Goal: Find contact information: Find contact information

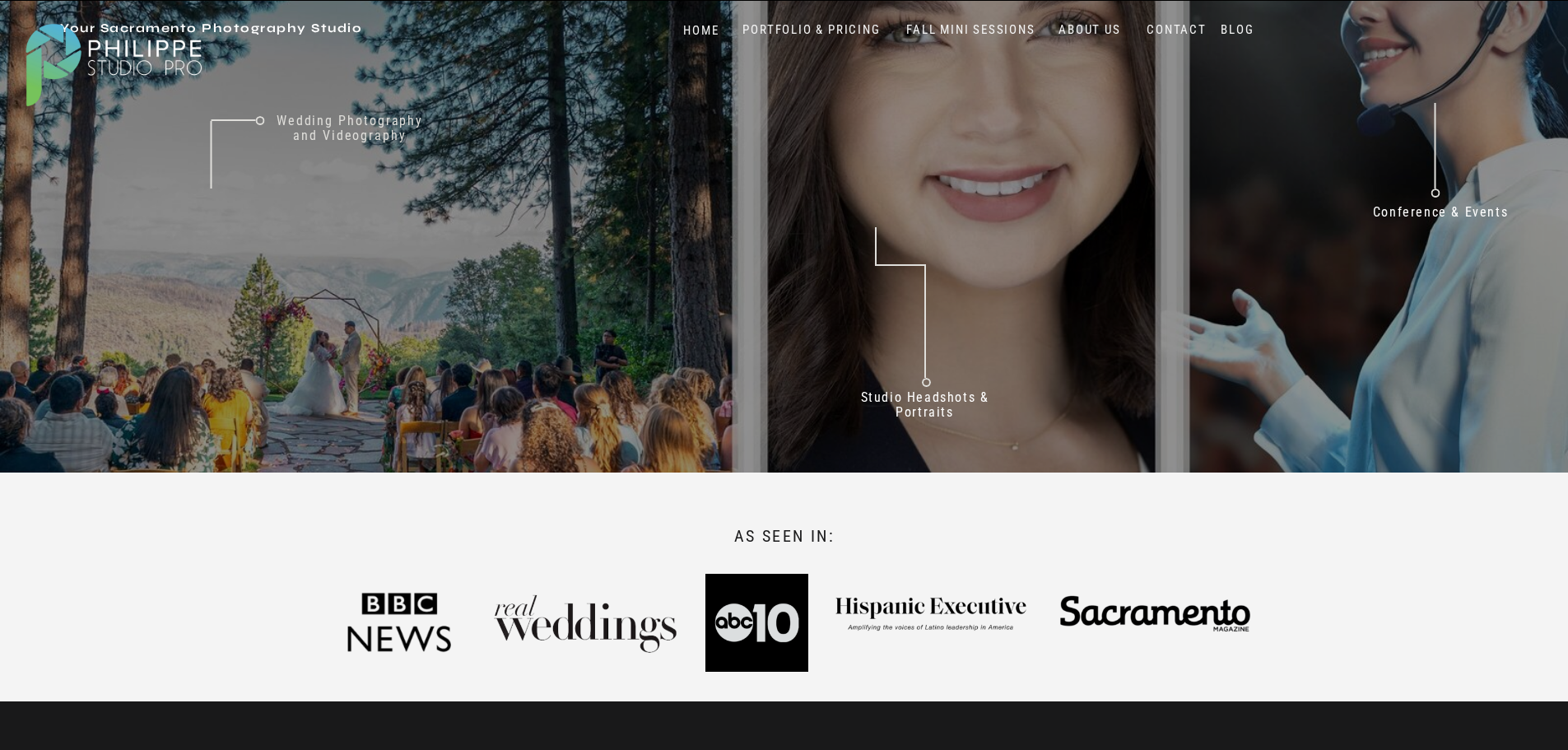
scroll to position [330, 0]
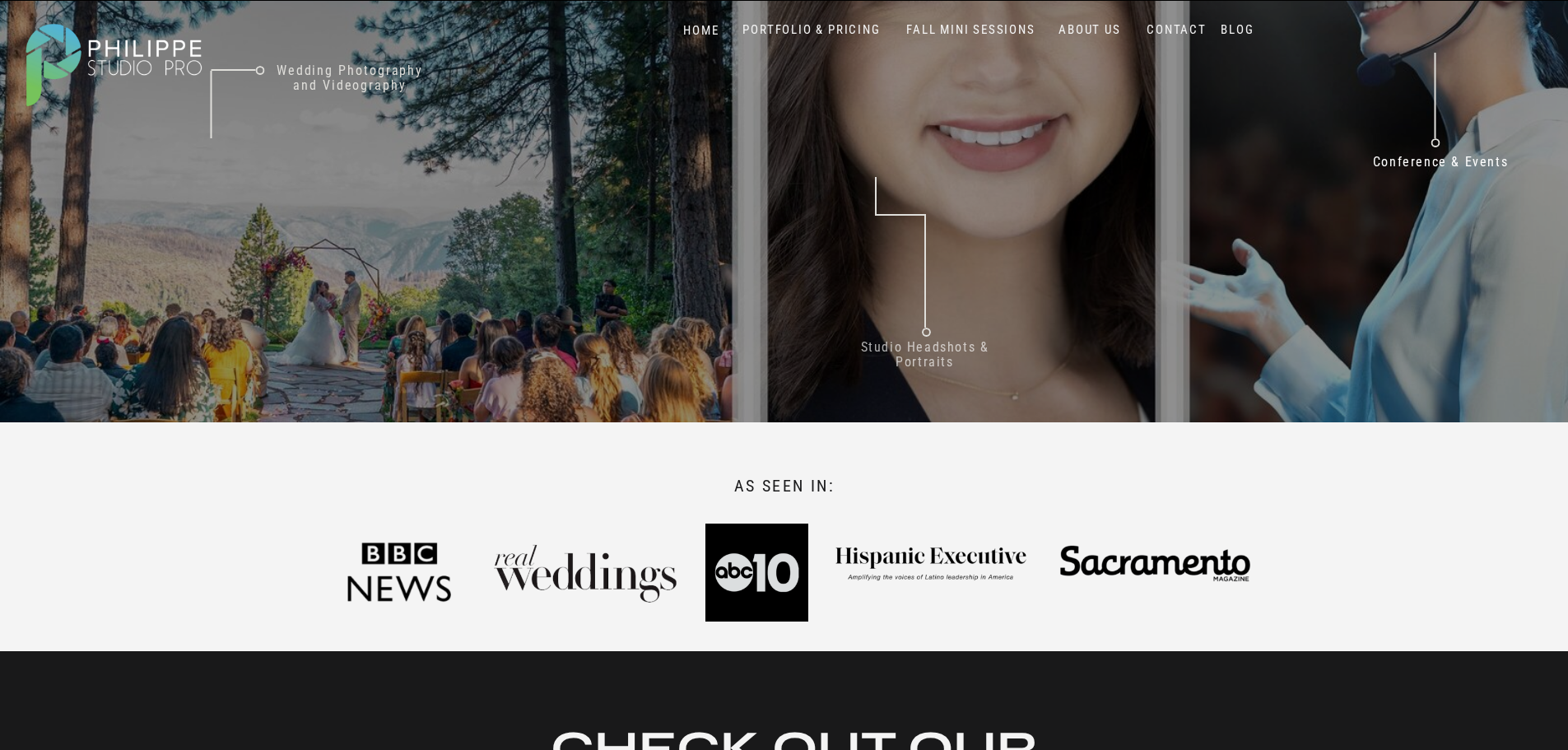
click at [931, 350] on nav "Studio Headshots & Portraits" at bounding box center [925, 357] width 168 height 35
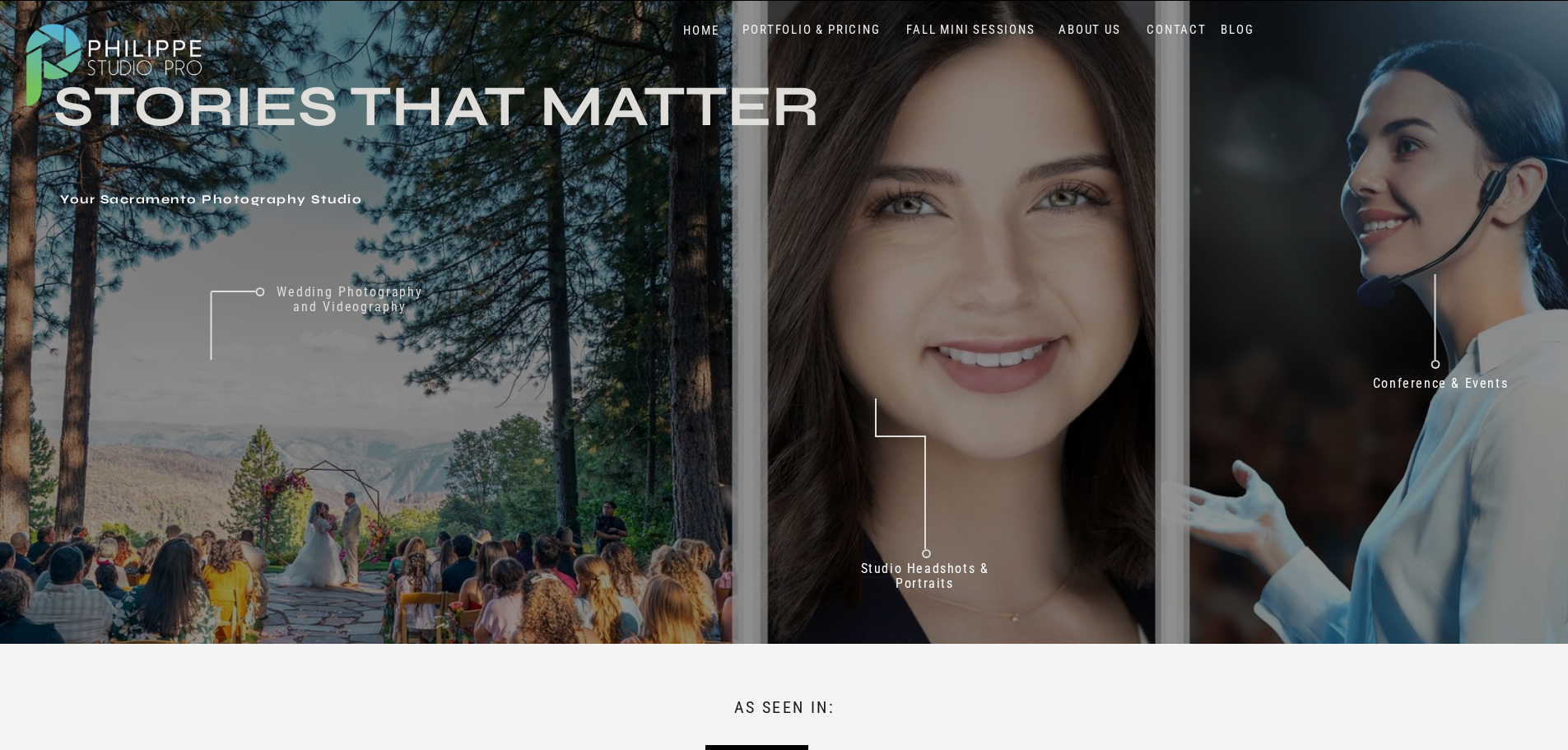
scroll to position [0, 0]
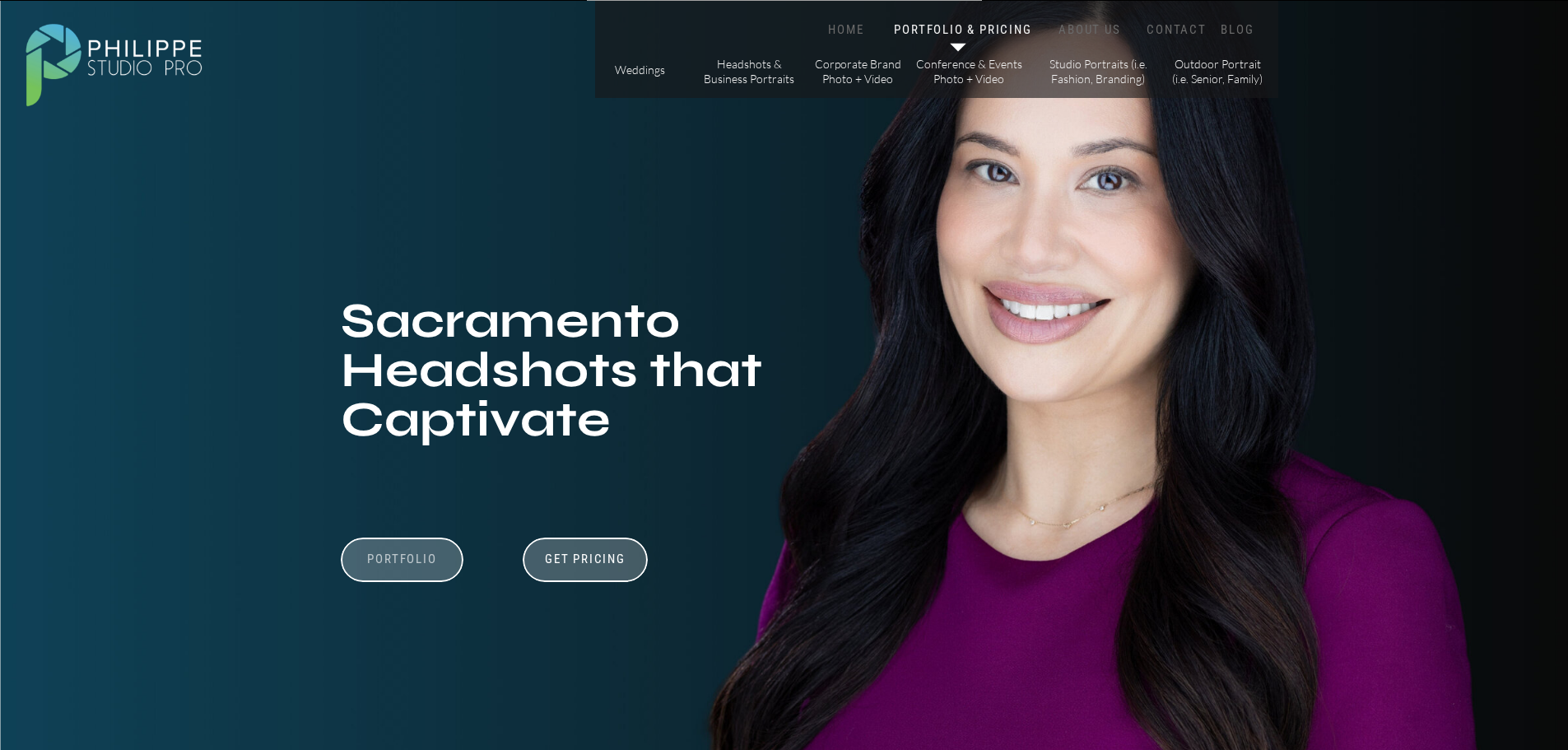
click at [422, 562] on h3 "Portfolio" at bounding box center [402, 567] width 114 height 31
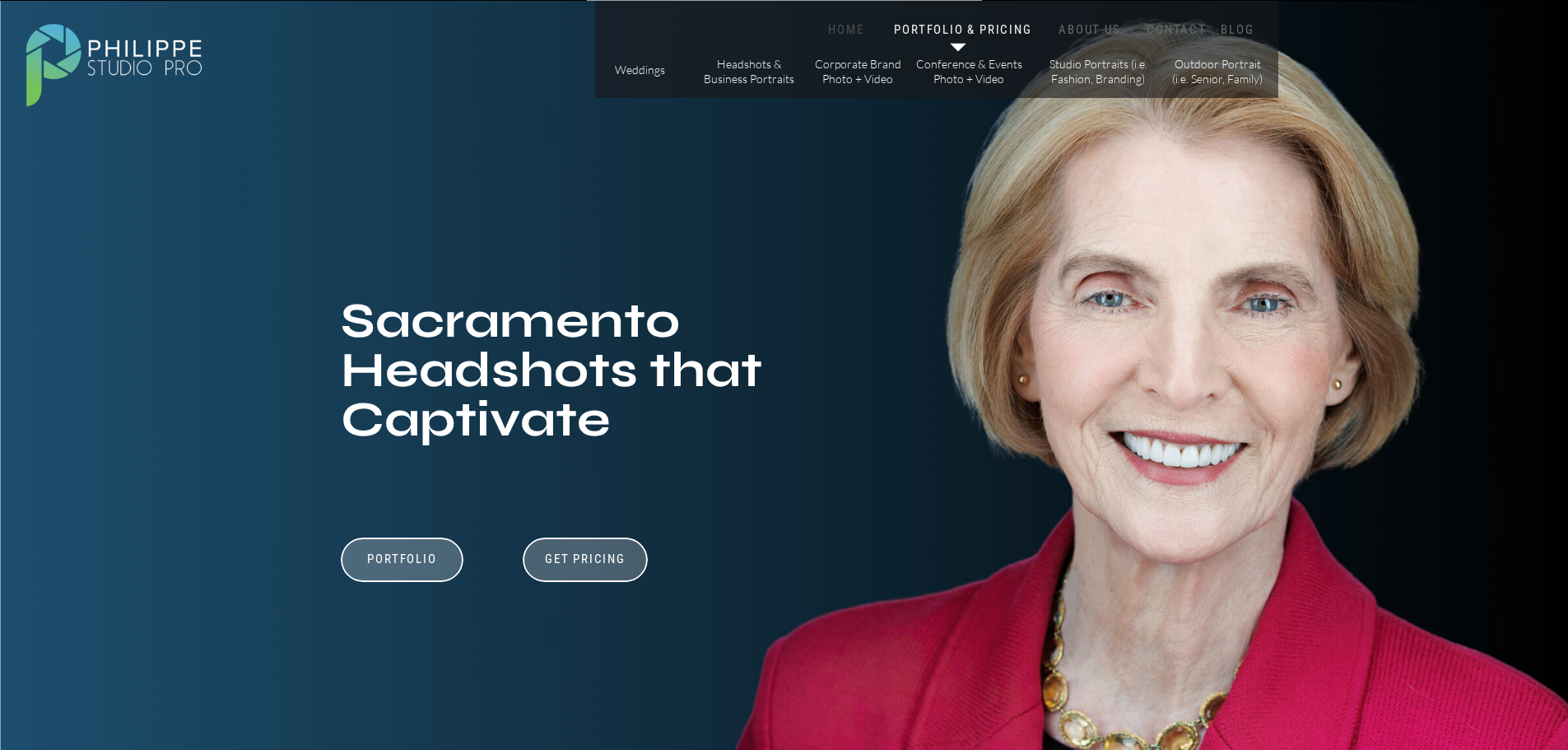
click at [840, 24] on nav "HOME" at bounding box center [846, 29] width 70 height 16
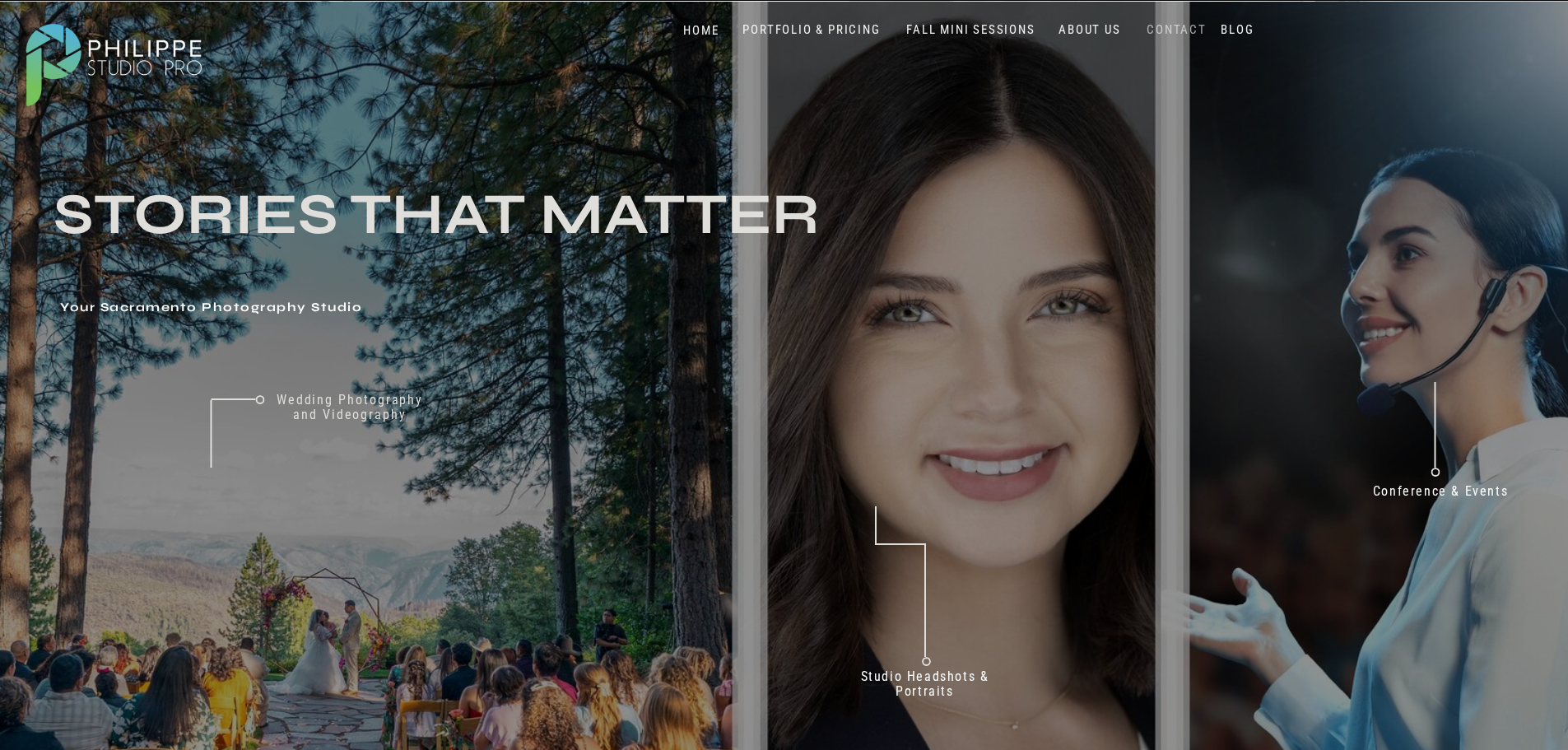
click at [1167, 24] on nav "CONTACT" at bounding box center [1177, 29] width 67 height 16
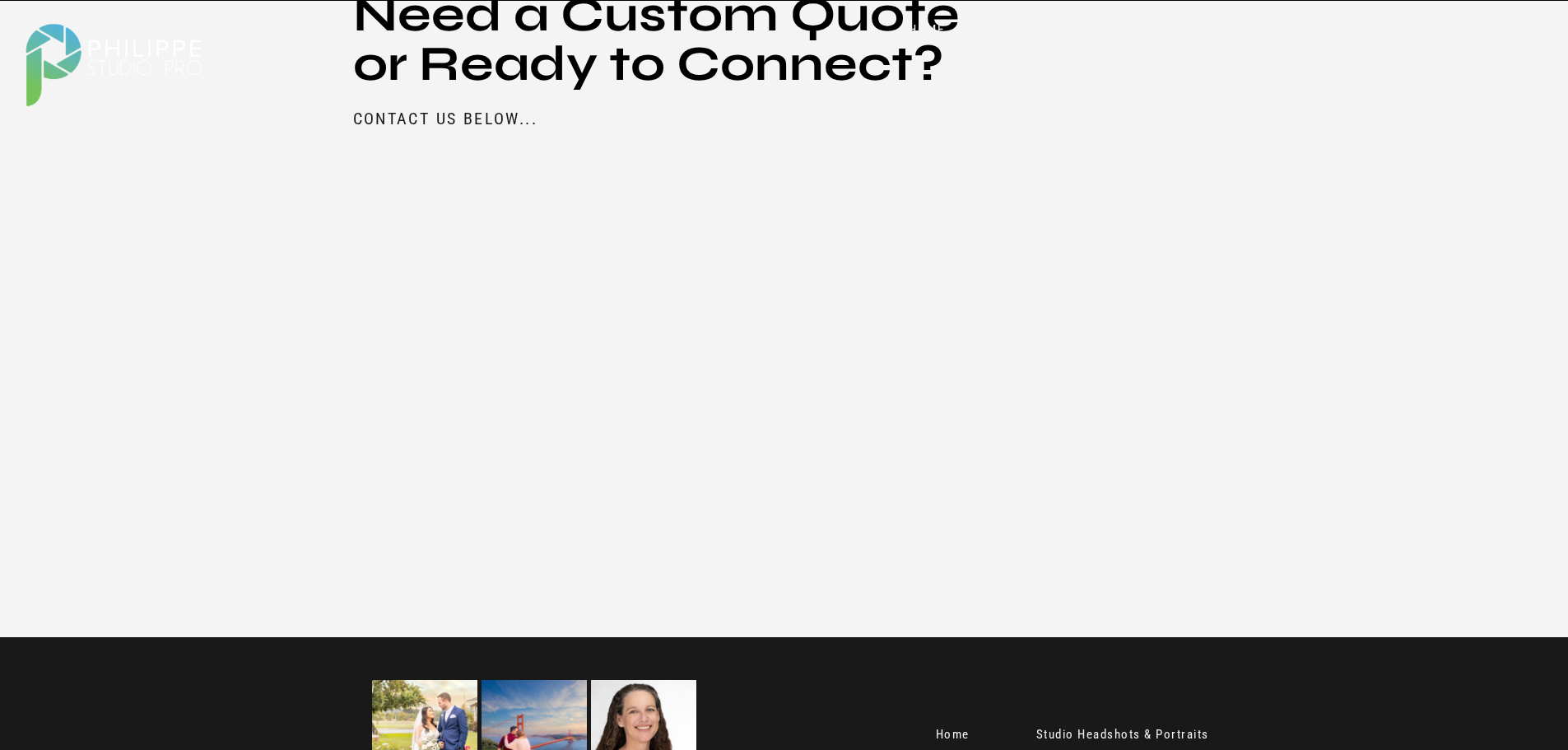
scroll to position [2123, 0]
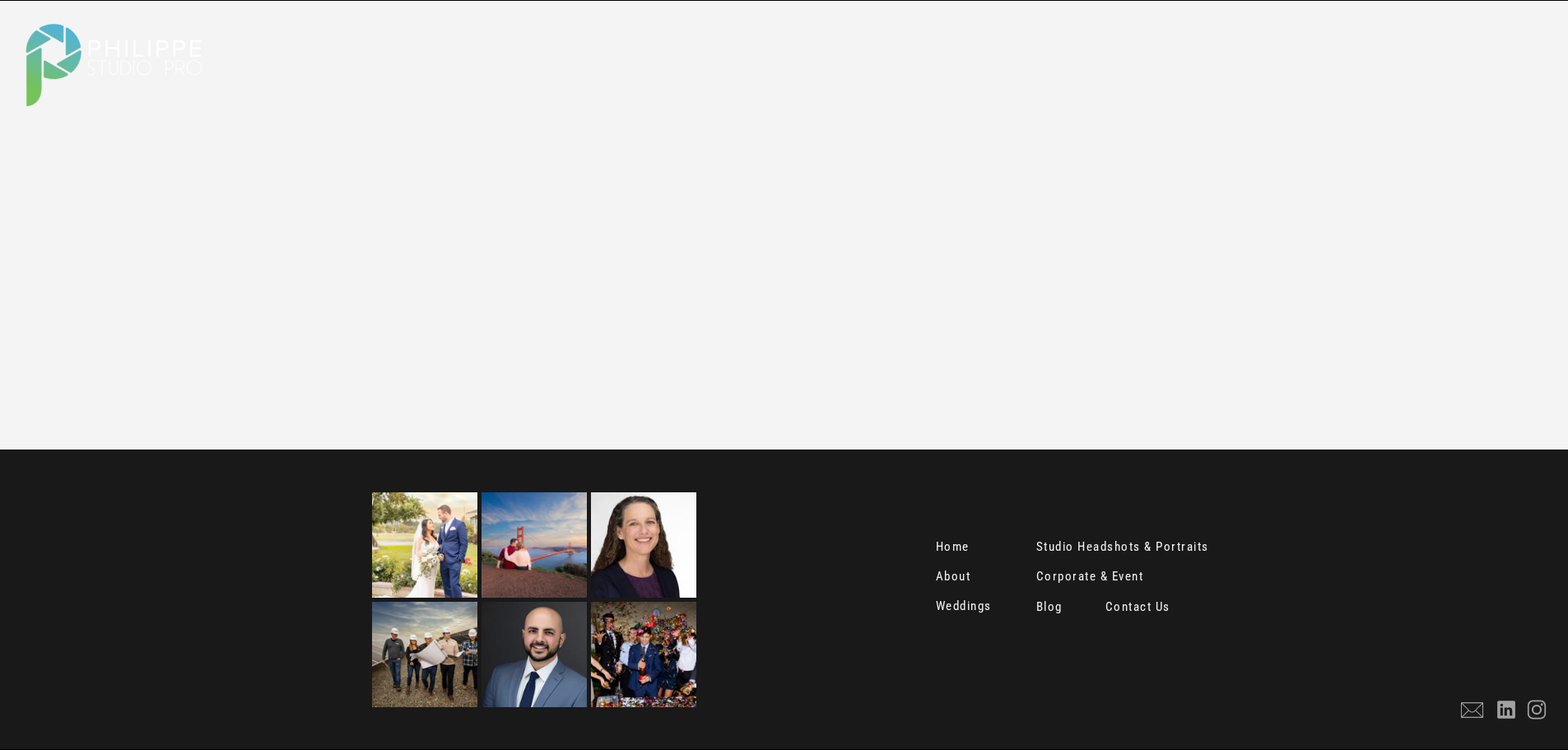
click at [1134, 610] on nav "Contact Us" at bounding box center [1140, 609] width 69 height 17
click at [1138, 605] on nav "Contact Us" at bounding box center [1140, 609] width 69 height 17
click at [1138, 605] on nav "Contact Us" at bounding box center [1140, 609] width 69 height 17
